Goal: Task Accomplishment & Management: Use online tool/utility

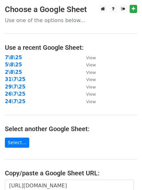
scroll to position [113, 0]
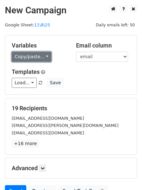
click at [42, 58] on link "Copy/paste..." at bounding box center [32, 57] width 40 height 10
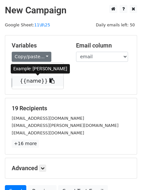
click at [38, 81] on link "{{name}}" at bounding box center [37, 81] width 51 height 10
